Goal: Information Seeking & Learning: Learn about a topic

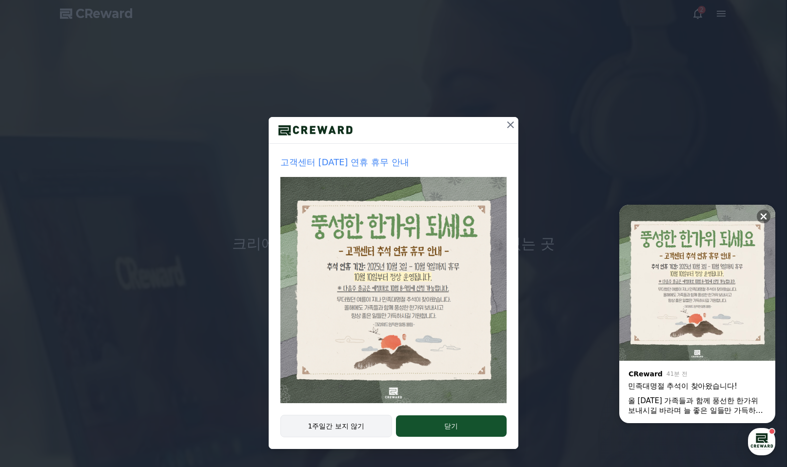
click at [342, 428] on button "1주일간 보지 않기" at bounding box center [337, 426] width 112 height 22
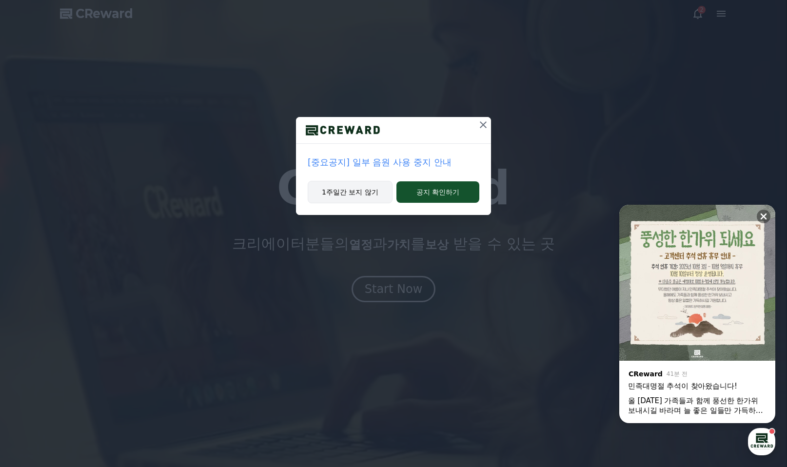
click at [364, 187] on button "1주일간 보지 않기" at bounding box center [350, 192] width 85 height 22
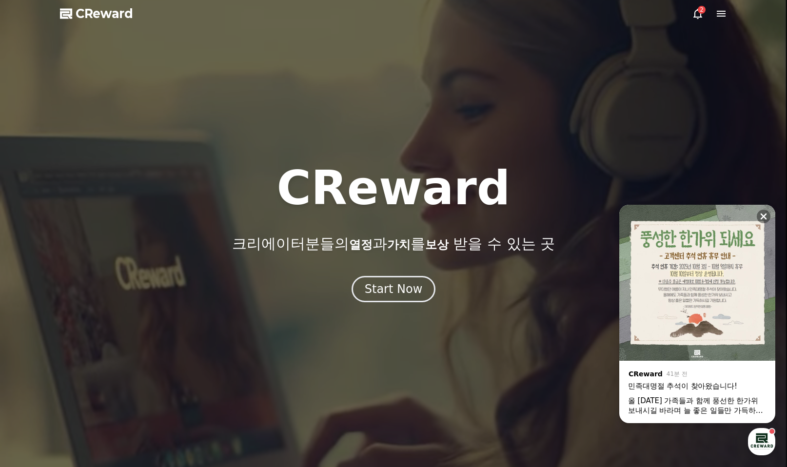
click at [699, 15] on icon at bounding box center [698, 14] width 12 height 12
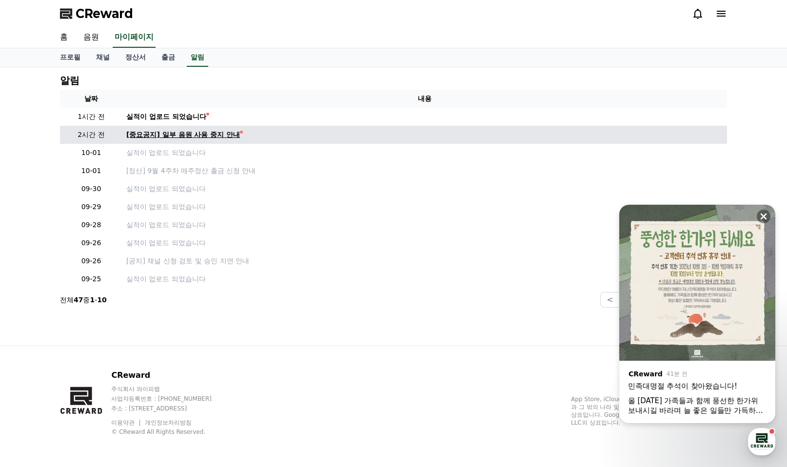
click at [199, 136] on div "[중요공지] 일부 음원 사용 중지 안내" at bounding box center [183, 135] width 114 height 10
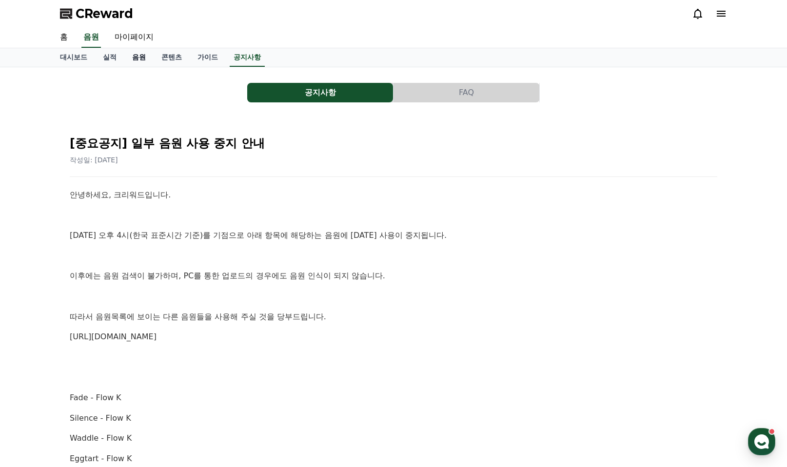
click at [141, 56] on link "음원" at bounding box center [138, 57] width 29 height 19
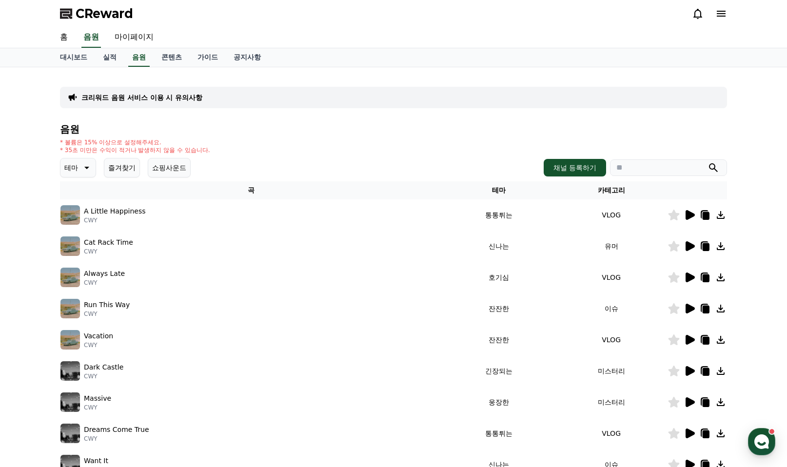
click at [85, 169] on icon at bounding box center [86, 168] width 12 height 12
click at [79, 230] on button "잔잔한" at bounding box center [75, 232] width 28 height 21
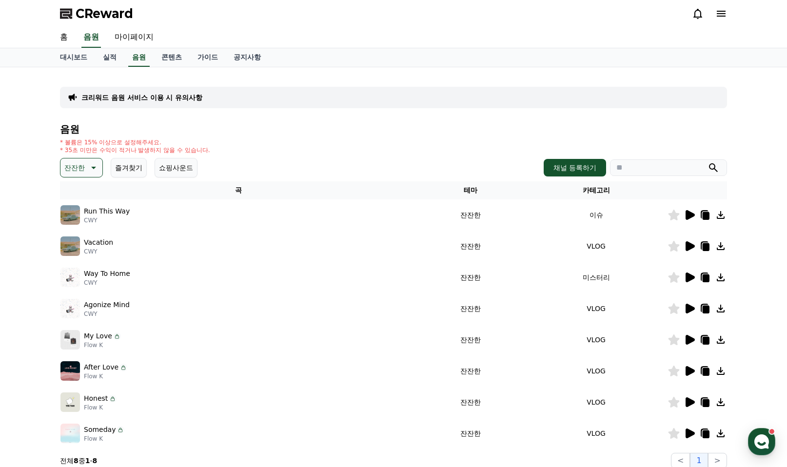
click at [176, 168] on button "쇼핑사운드" at bounding box center [176, 168] width 43 height 20
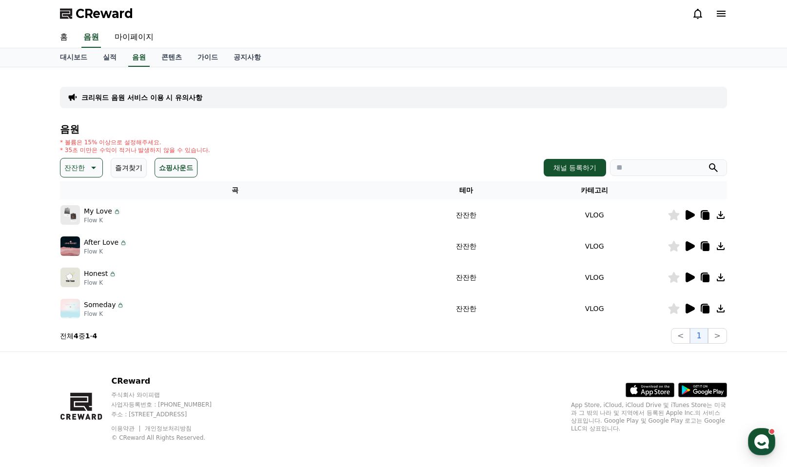
click at [684, 214] on div at bounding box center [697, 215] width 59 height 12
click at [701, 15] on icon at bounding box center [698, 14] width 9 height 10
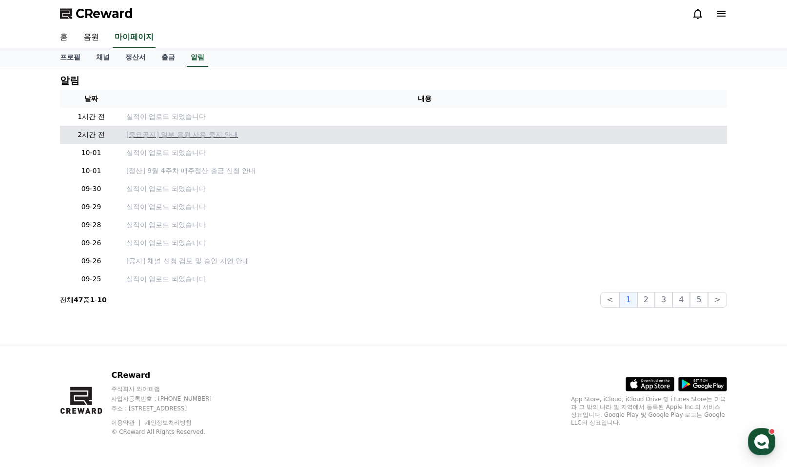
click at [219, 134] on p "[중요공지] 일부 음원 사용 중지 안내" at bounding box center [424, 135] width 597 height 10
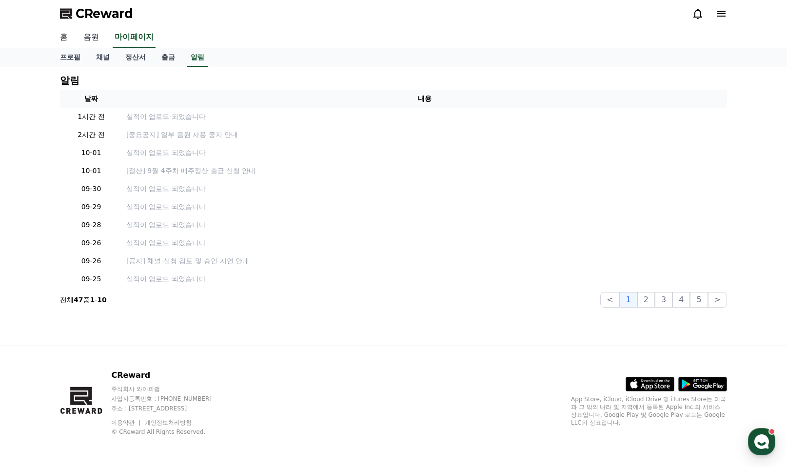
click at [95, 37] on link "음원" at bounding box center [91, 37] width 31 height 20
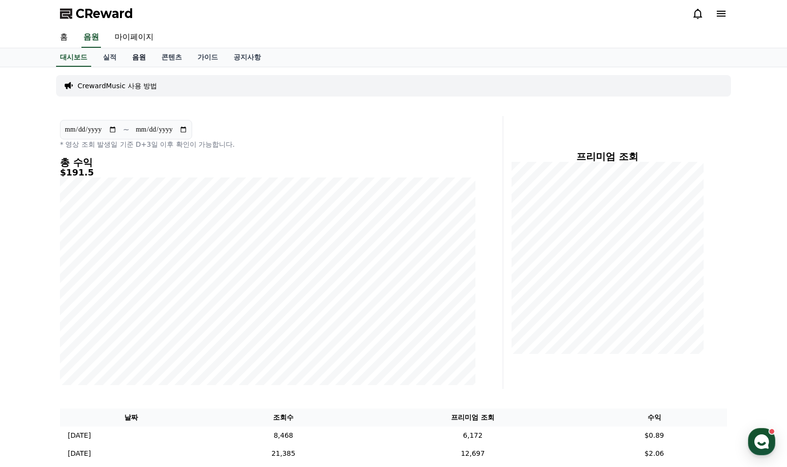
click at [141, 59] on link "음원" at bounding box center [138, 57] width 29 height 19
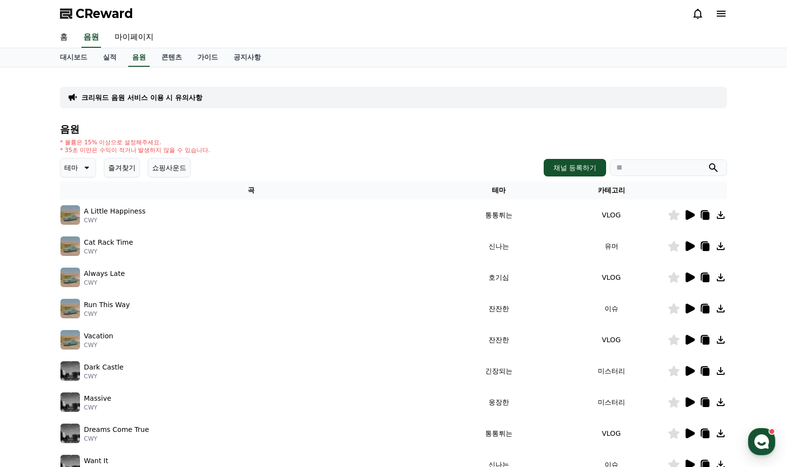
click at [642, 172] on input "search" at bounding box center [668, 168] width 117 height 17
type input "****"
click at [708, 162] on button "submit" at bounding box center [714, 168] width 12 height 12
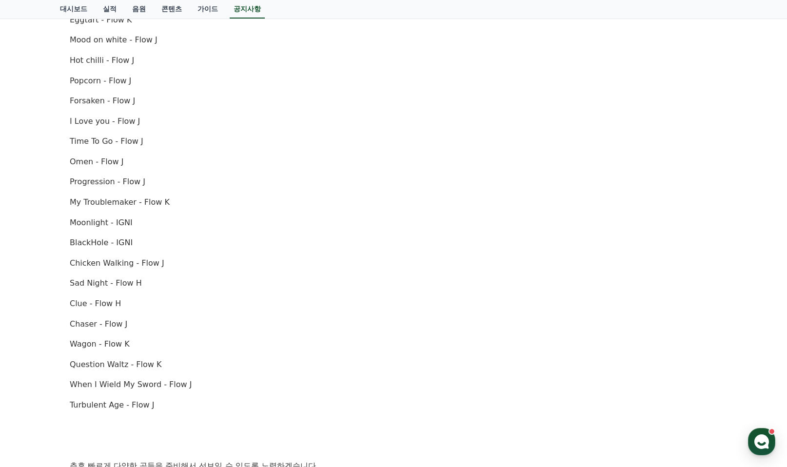
scroll to position [342, 0]
